Goal: Task Accomplishment & Management: Use online tool/utility

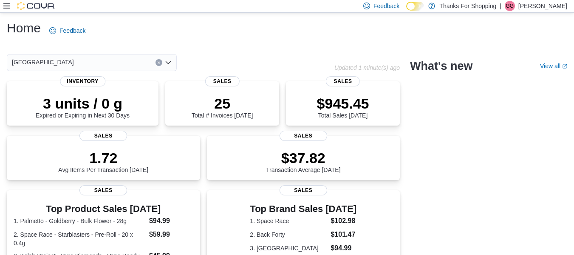
click at [6, 8] on icon at bounding box center [6, 6] width 7 height 7
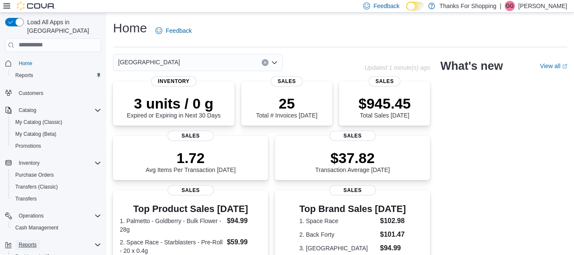
click at [34, 241] on span "Reports" at bounding box center [28, 244] width 18 height 7
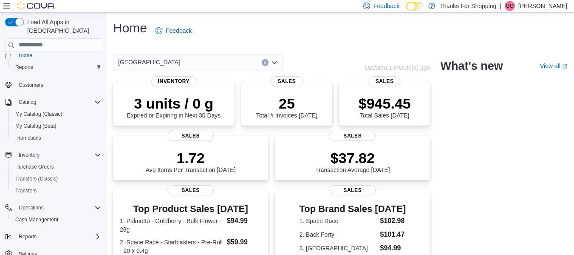
scroll to position [10, 0]
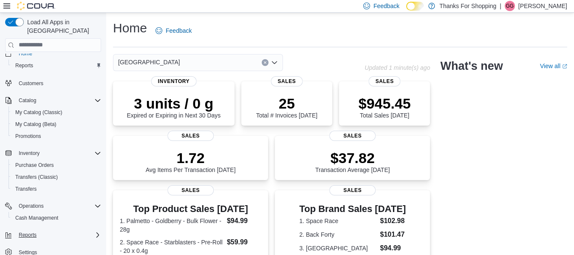
click at [44, 230] on div "Reports" at bounding box center [58, 235] width 86 height 10
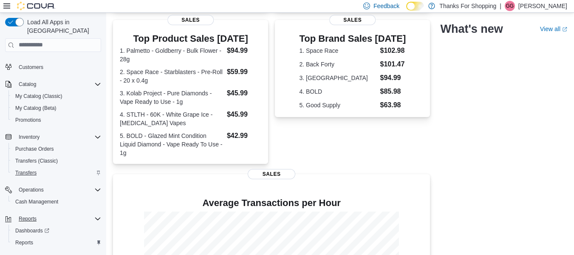
scroll to position [34, 0]
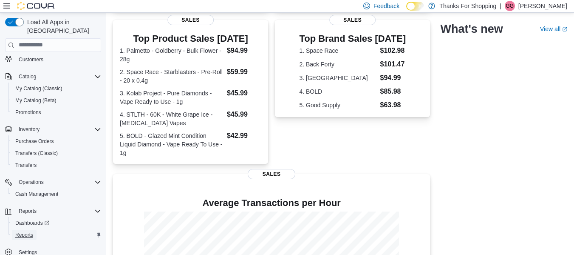
click at [26, 231] on span "Reports" at bounding box center [24, 234] width 18 height 7
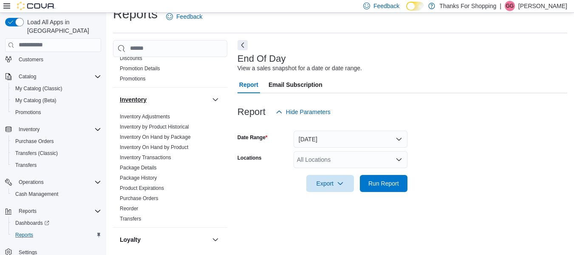
scroll to position [128, 0]
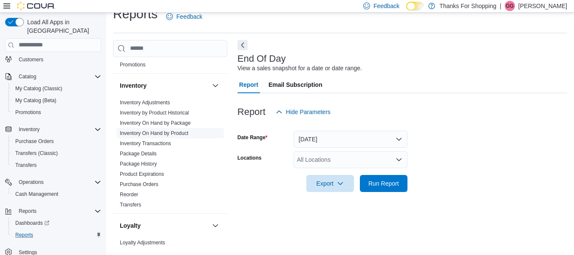
click at [189, 134] on span "Inventory On Hand by Product" at bounding box center [171, 133] width 108 height 10
click at [179, 132] on link "Inventory On Hand by Product" at bounding box center [154, 133] width 68 height 6
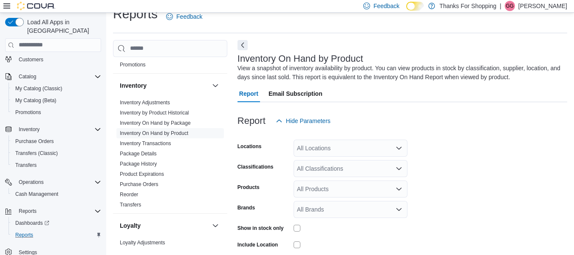
scroll to position [28, 0]
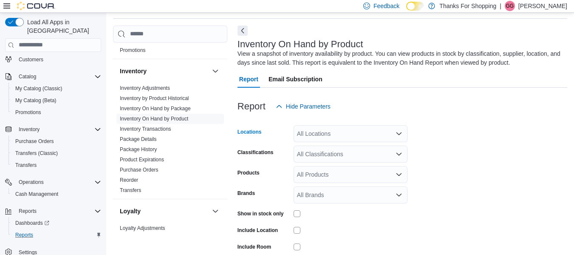
click at [316, 138] on div "All Locations" at bounding box center [351, 133] width 114 height 17
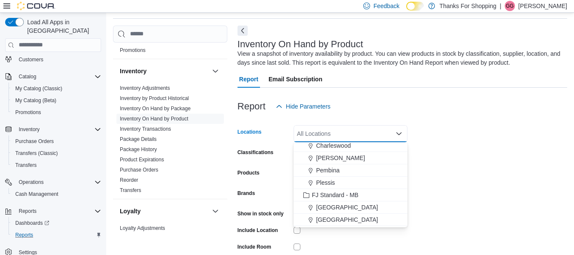
scroll to position [43, 0]
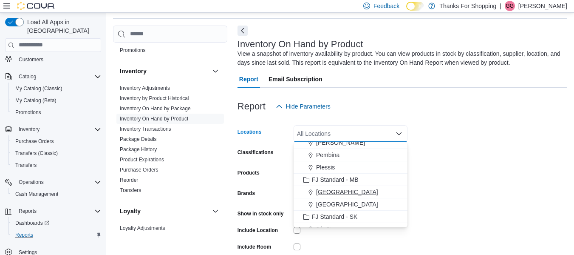
click at [342, 189] on span "[GEOGRAPHIC_DATA]" at bounding box center [347, 192] width 62 height 9
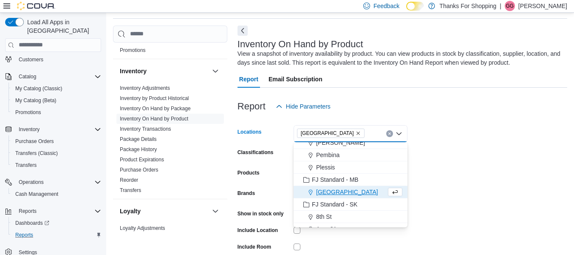
click at [440, 168] on form "Locations [GEOGRAPHIC_DATA] Combo box. Selected. [GEOGRAPHIC_DATA]. Press Backs…" at bounding box center [403, 204] width 330 height 179
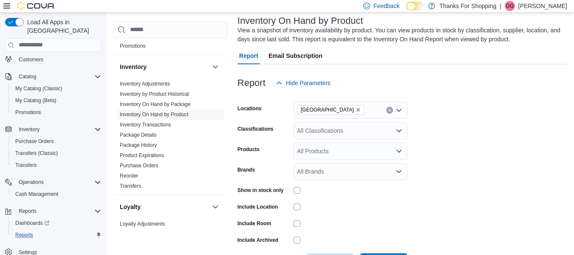
scroll to position [71, 0]
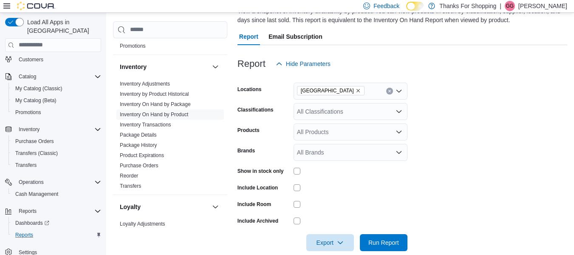
click at [308, 108] on div "All Classifications" at bounding box center [351, 111] width 114 height 17
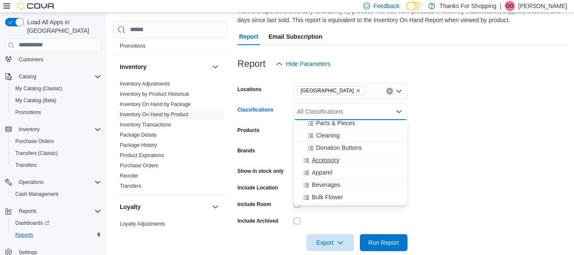
scroll to position [255, 0]
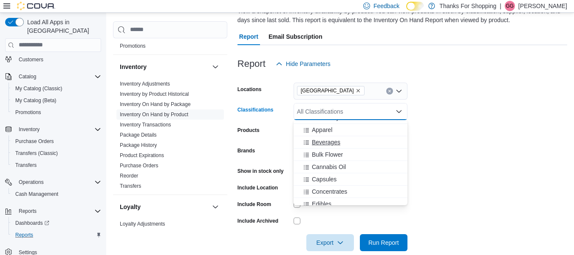
click at [337, 140] on span "Beverages" at bounding box center [326, 142] width 28 height 9
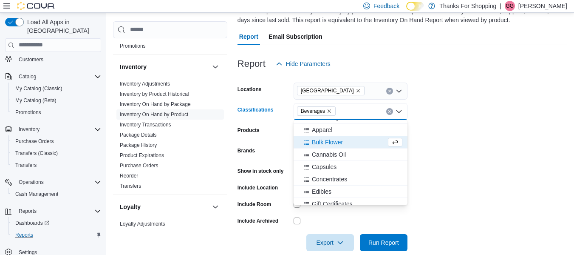
click at [452, 134] on form "Locations [GEOGRAPHIC_DATA] Classifications Beverages Combo box. Selected. [GEO…" at bounding box center [403, 161] width 330 height 179
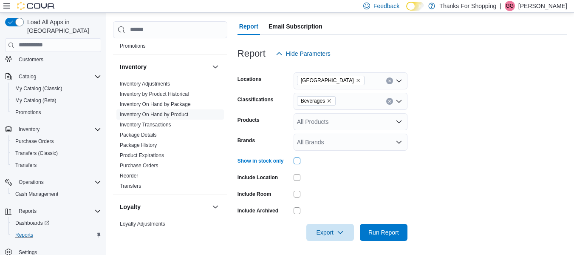
scroll to position [84, 0]
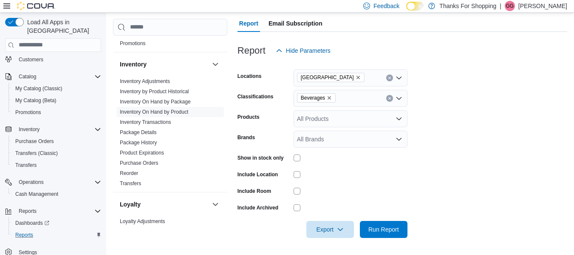
click at [381, 220] on div at bounding box center [403, 217] width 330 height 7
click at [379, 223] on span "Run Report" at bounding box center [383, 228] width 37 height 17
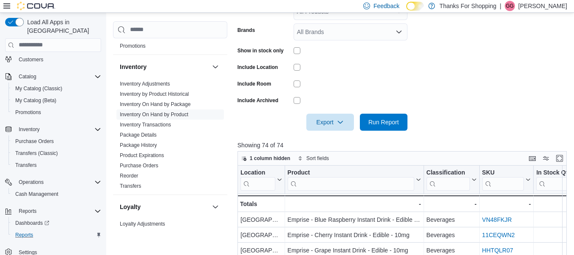
scroll to position [212, 0]
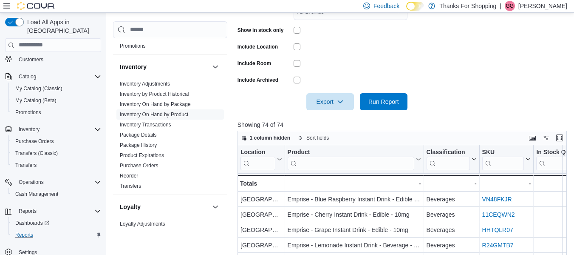
click at [303, 81] on div at bounding box center [351, 80] width 114 height 7
click at [316, 97] on span "Export" at bounding box center [330, 101] width 37 height 17
click at [325, 136] on span "Export to Csv" at bounding box center [332, 135] width 38 height 7
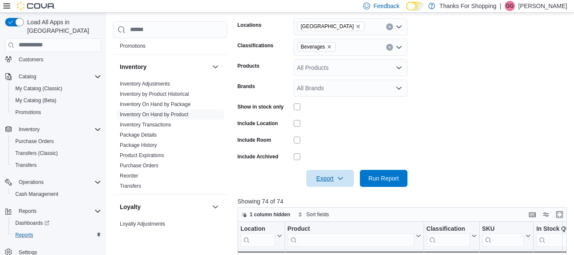
scroll to position [127, 0]
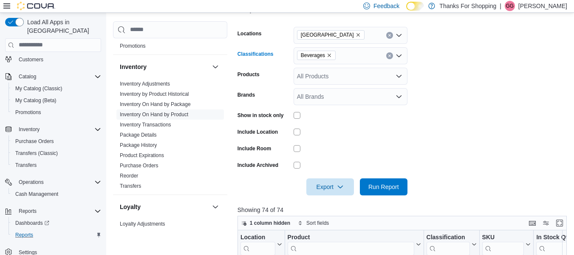
click at [331, 54] on icon "Remove Beverages from selection in this group" at bounding box center [329, 55] width 5 height 5
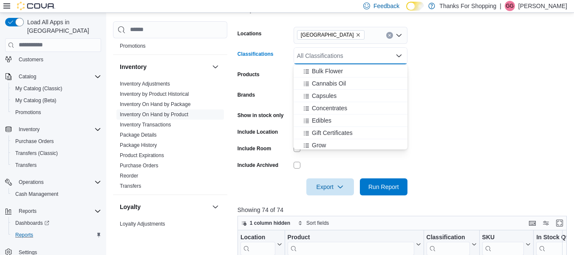
scroll to position [298, 0]
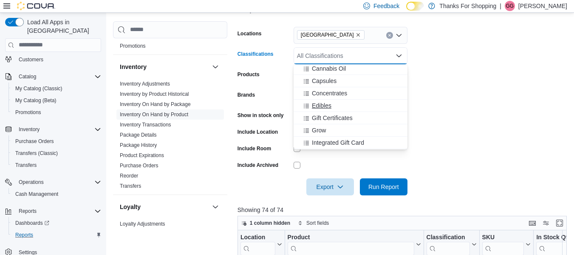
click at [352, 107] on div "Edibles" at bounding box center [351, 105] width 104 height 9
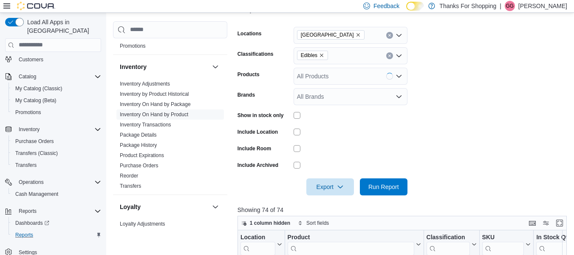
drag, startPoint x: 459, startPoint y: 104, endPoint x: 450, endPoint y: 107, distance: 10.0
click at [458, 104] on form "Locations Grant Park Classifications Edibles Products All Products Brands All B…" at bounding box center [404, 106] width 333 height 179
click at [384, 179] on span "Run Report" at bounding box center [383, 186] width 37 height 17
click at [328, 178] on div "Export" at bounding box center [333, 186] width 52 height 17
click at [328, 176] on div at bounding box center [404, 174] width 333 height 7
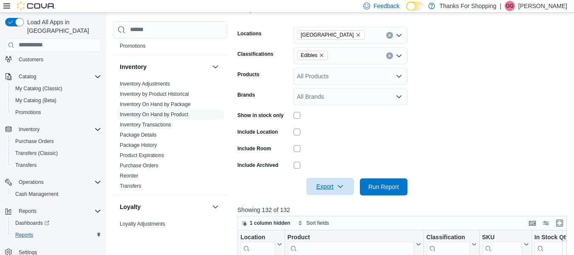
click at [328, 180] on span "Export" at bounding box center [330, 186] width 37 height 17
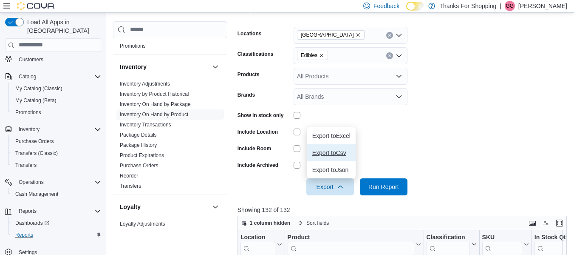
click at [330, 154] on span "Export to Csv" at bounding box center [332, 152] width 38 height 7
